Goal: Information Seeking & Learning: Learn about a topic

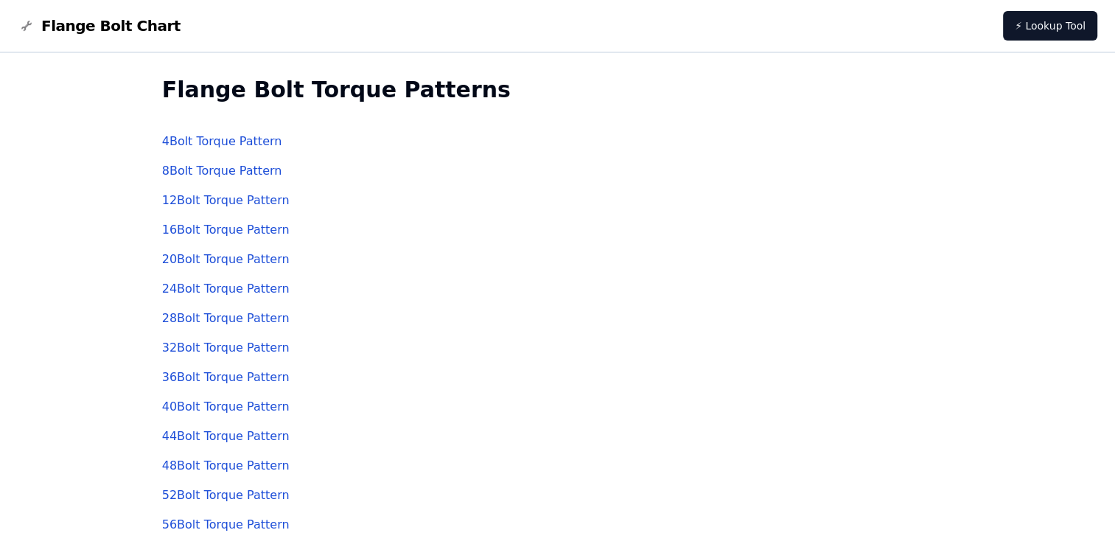
click at [250, 146] on link "4 Bolt Torque Pattern" at bounding box center [222, 141] width 120 height 14
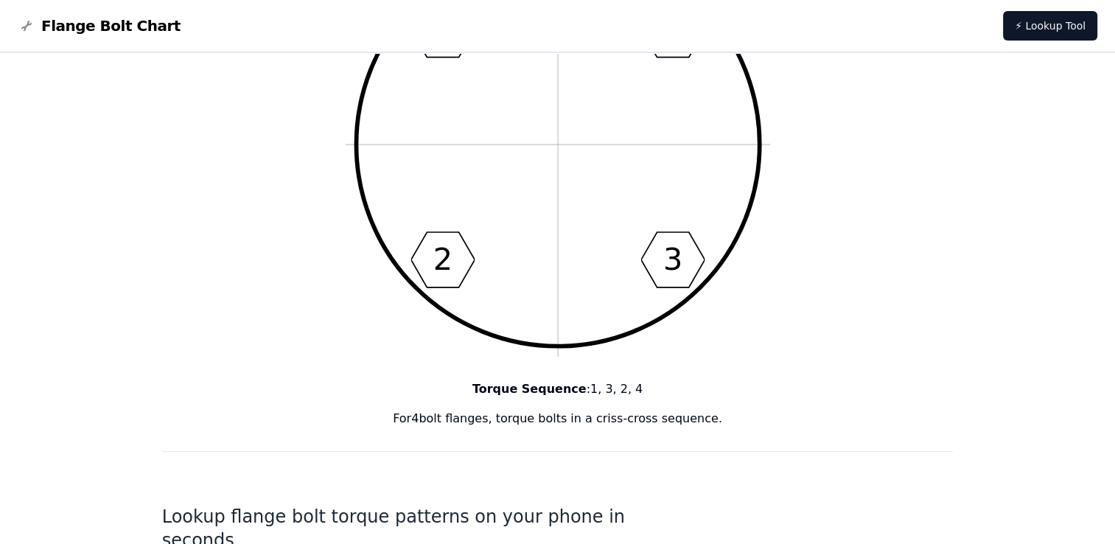
scroll to position [147, 0]
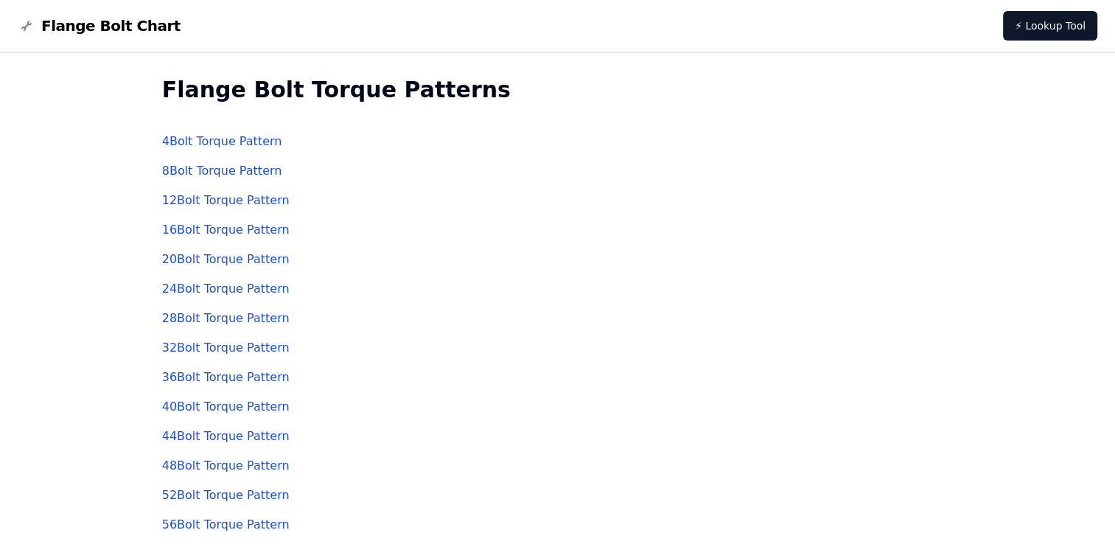
click at [211, 172] on link "8 Bolt Torque Pattern" at bounding box center [222, 171] width 120 height 14
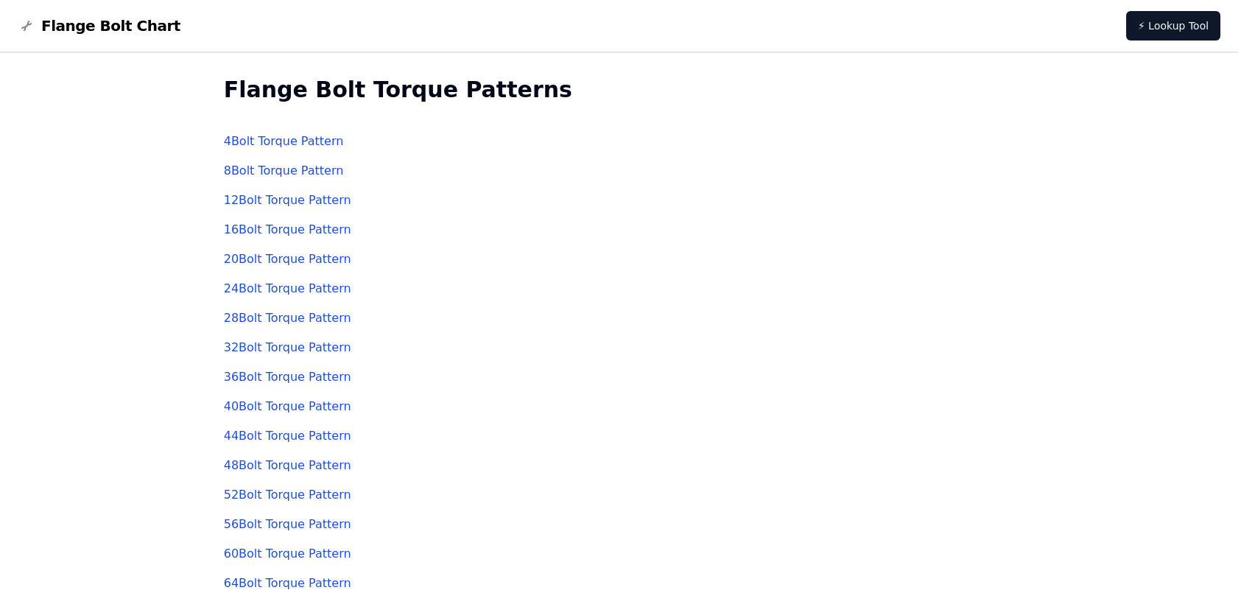
click at [253, 201] on link "12 Bolt Torque Pattern" at bounding box center [287, 200] width 127 height 14
click at [245, 232] on link "16 Bolt Torque Pattern" at bounding box center [287, 230] width 127 height 14
click at [247, 256] on link "20 Bolt Torque Pattern" at bounding box center [287, 259] width 127 height 14
click at [282, 294] on link "24 Bolt Torque Pattern" at bounding box center [287, 288] width 127 height 14
